Goal: Check status: Check status

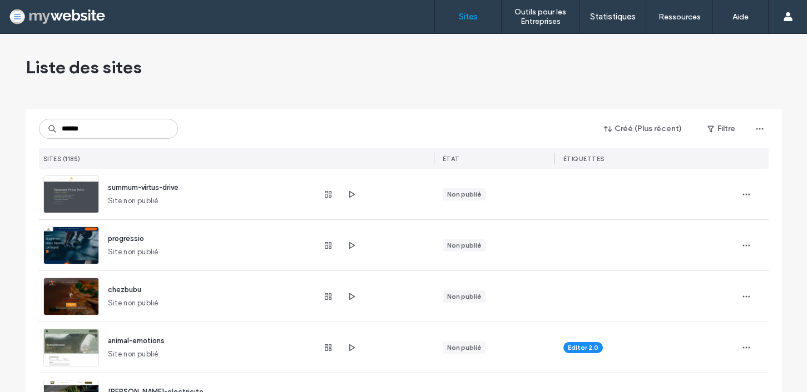
type input "*******"
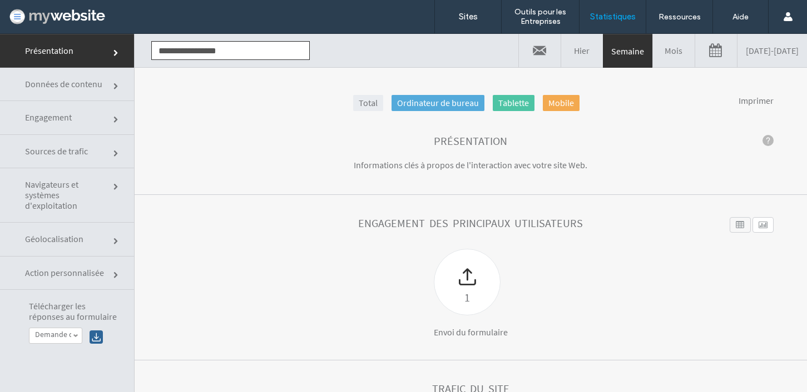
click at [742, 52] on link "[DATE] - [DATE]" at bounding box center [771, 50] width 69 height 33
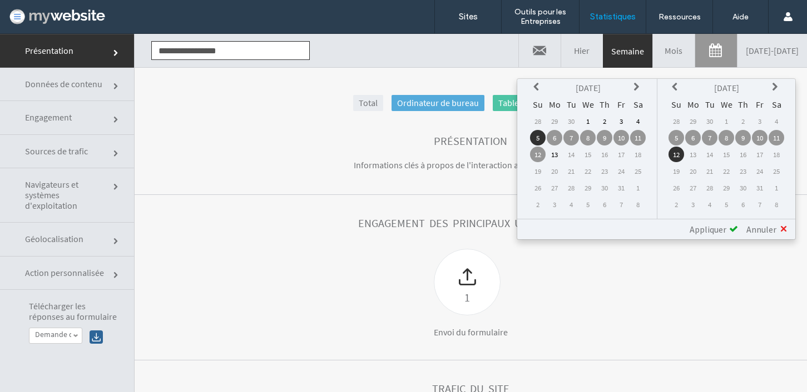
click at [535, 84] on icon at bounding box center [537, 87] width 9 height 9
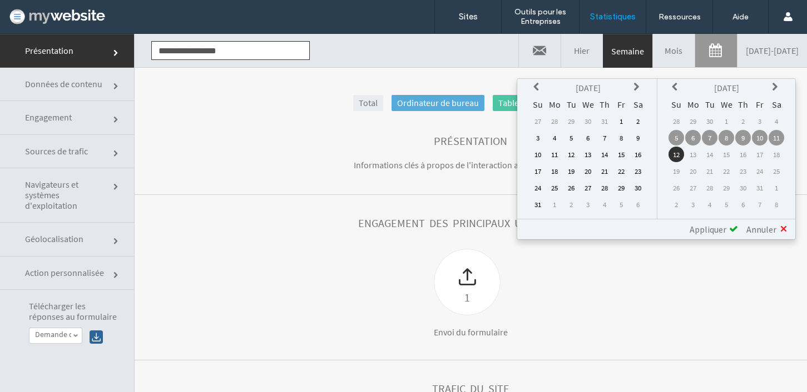
click at [535, 84] on icon at bounding box center [537, 87] width 9 height 9
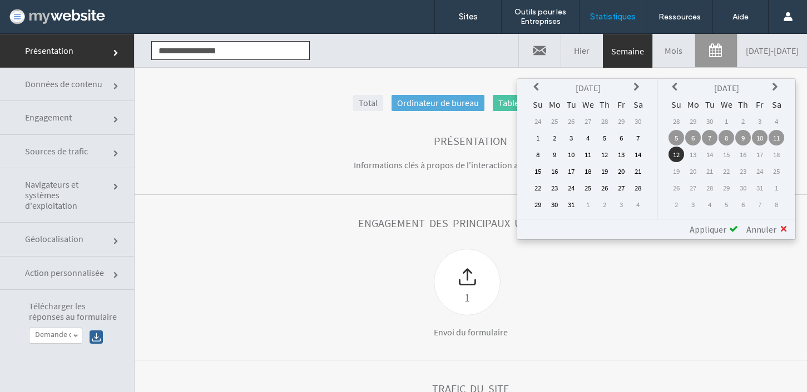
click at [535, 84] on icon at bounding box center [537, 87] width 9 height 9
click at [632, 87] on th at bounding box center [638, 88] width 16 height 16
click at [539, 153] on td "13" at bounding box center [538, 155] width 16 height 16
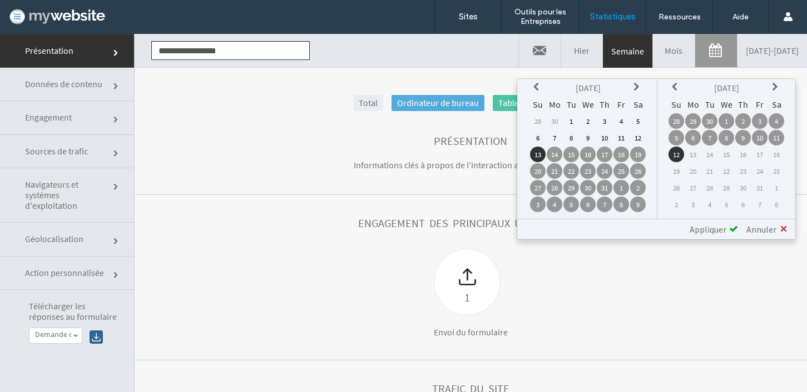
click at [704, 230] on span "Appliquer" at bounding box center [707, 229] width 37 height 11
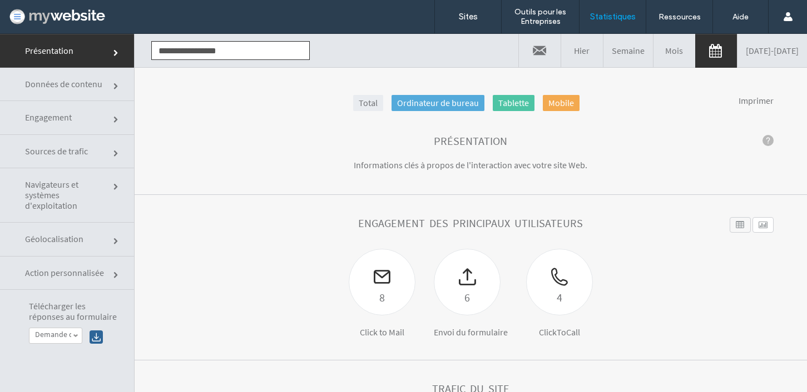
click at [62, 119] on span "Engagement" at bounding box center [66, 117] width 83 height 11
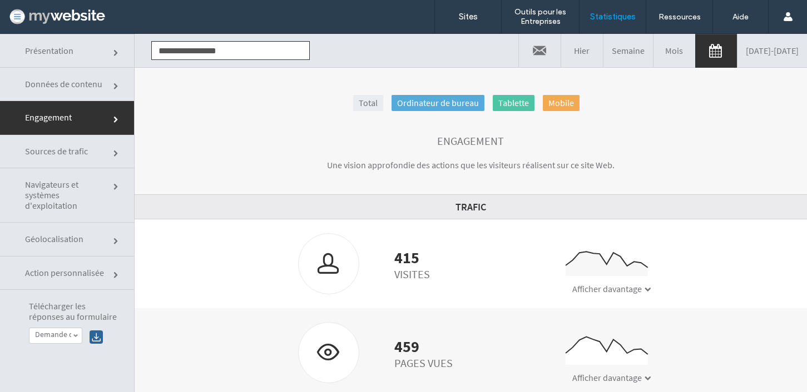
click at [59, 153] on span "Sources de trafic" at bounding box center [66, 151] width 83 height 11
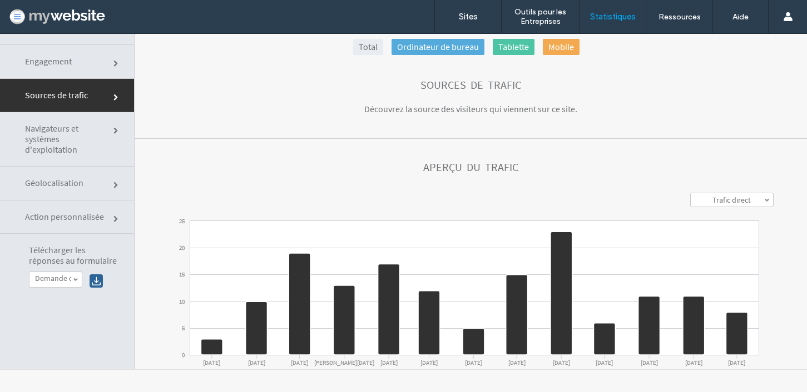
click at [82, 54] on link "Engagement" at bounding box center [67, 61] width 134 height 33
